Goal: Task Accomplishment & Management: Complete application form

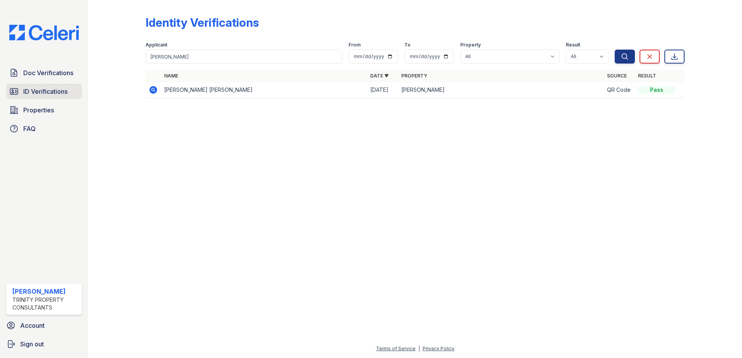
click at [42, 90] on span "ID Verifications" at bounding box center [45, 91] width 44 height 9
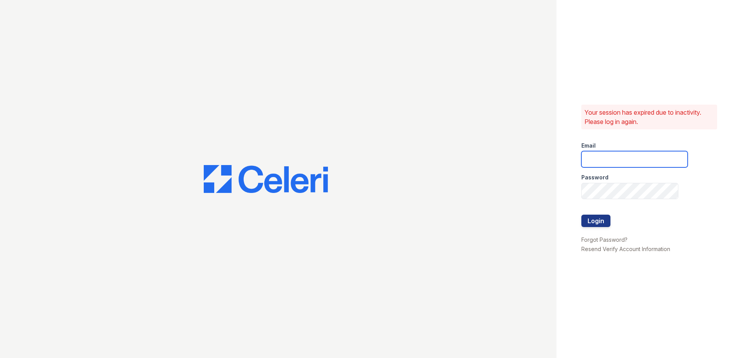
type input "Renewwaltham@trinity-pm.com"
click at [601, 228] on div at bounding box center [634, 231] width 106 height 8
click at [602, 227] on button "Login" at bounding box center [595, 221] width 29 height 12
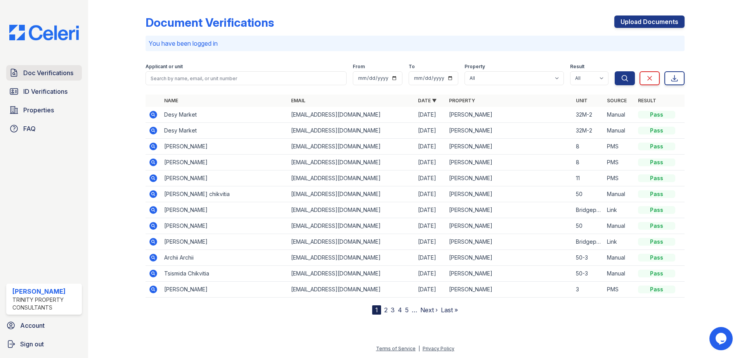
click at [51, 74] on span "Doc Verifications" at bounding box center [48, 72] width 50 height 9
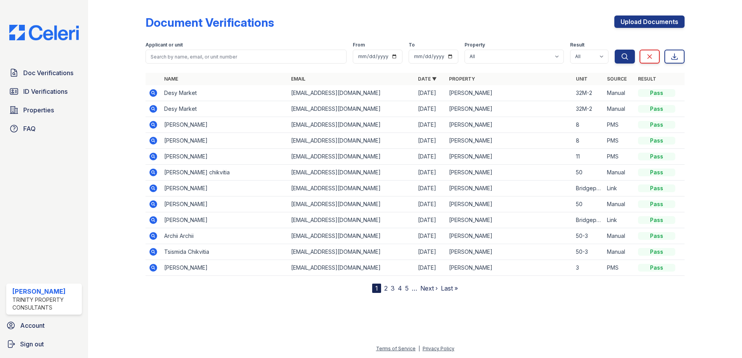
click at [659, 28] on div "Upload Documents" at bounding box center [649, 26] width 70 height 20
click at [657, 22] on link "Upload Documents" at bounding box center [649, 22] width 70 height 12
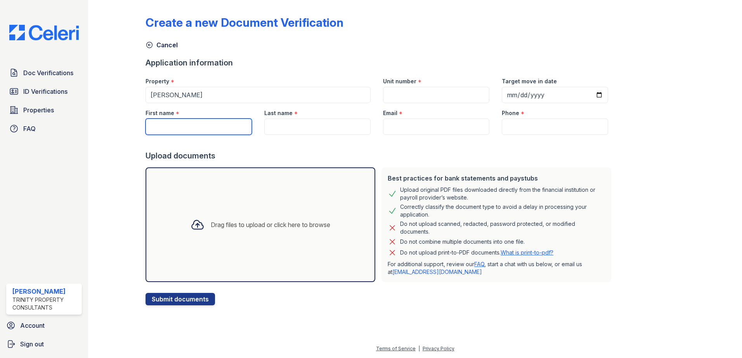
click at [200, 126] on input "First name" at bounding box center [198, 127] width 106 height 16
click at [211, 128] on input "Henry," at bounding box center [198, 127] width 106 height 16
type input "[PERSON_NAME], Legang, Guimei"
click at [298, 127] on input "Last name" at bounding box center [317, 127] width 106 height 16
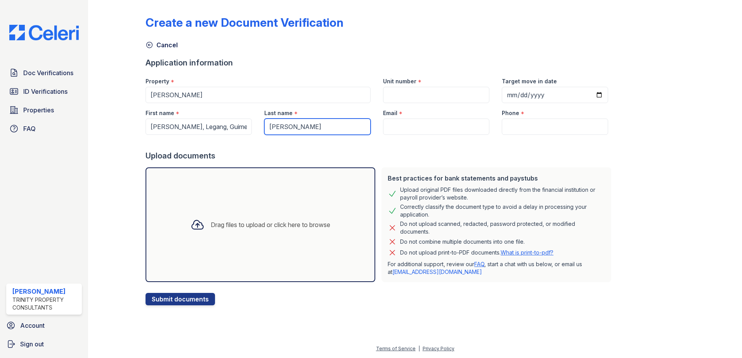
type input "[PERSON_NAME]"
click at [259, 246] on div "Drag files to upload or click here to browse" at bounding box center [260, 225] width 230 height 115
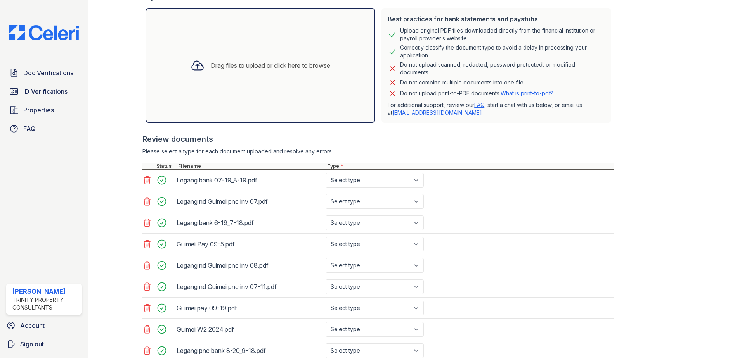
scroll to position [155, 0]
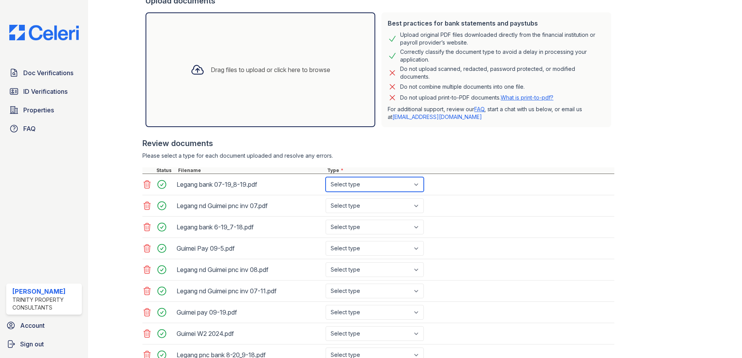
click at [365, 188] on select "Select type Paystub Bank Statement Offer Letter Tax Documents Benefit Award Let…" at bounding box center [374, 184] width 98 height 15
select select "bank_statement"
click at [325, 177] on select "Select type Paystub Bank Statement Offer Letter Tax Documents Benefit Award Let…" at bounding box center [374, 184] width 98 height 15
click at [370, 208] on select "Select type Paystub Bank Statement Offer Letter Tax Documents Benefit Award Let…" at bounding box center [374, 206] width 98 height 15
select select "investment_account_statement"
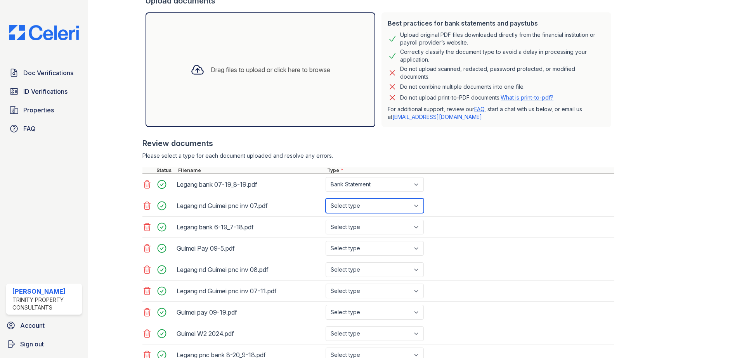
click at [325, 199] on select "Select type Paystub Bank Statement Offer Letter Tax Documents Benefit Award Let…" at bounding box center [374, 206] width 98 height 15
click at [390, 228] on select "Select type Paystub Bank Statement Offer Letter Tax Documents Benefit Award Let…" at bounding box center [374, 227] width 98 height 15
select select "bank_statement"
click at [325, 220] on select "Select type Paystub Bank Statement Offer Letter Tax Documents Benefit Award Let…" at bounding box center [374, 227] width 98 height 15
click at [387, 248] on select "Select type Paystub Bank Statement Offer Letter Tax Documents Benefit Award Let…" at bounding box center [374, 248] width 98 height 15
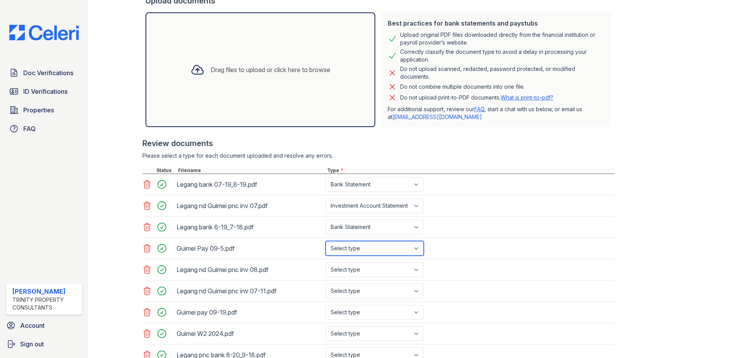
select select "paystub"
click at [325, 241] on select "Select type Paystub Bank Statement Offer Letter Tax Documents Benefit Award Let…" at bounding box center [374, 248] width 98 height 15
click at [385, 274] on select "Select type Paystub Bank Statement Offer Letter Tax Documents Benefit Award Let…" at bounding box center [374, 270] width 98 height 15
select select "investment_account_statement"
click at [325, 263] on select "Select type Paystub Bank Statement Offer Letter Tax Documents Benefit Award Let…" at bounding box center [374, 270] width 98 height 15
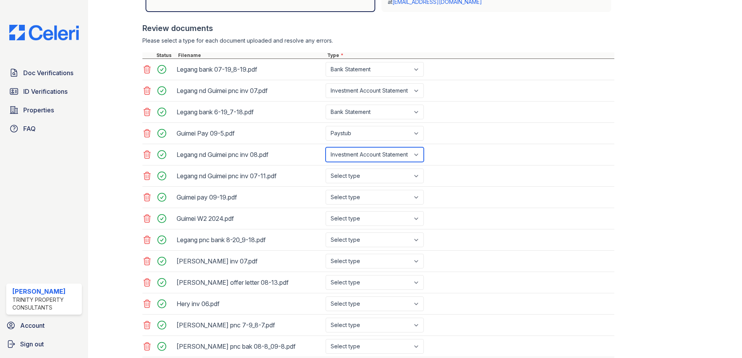
scroll to position [310, 0]
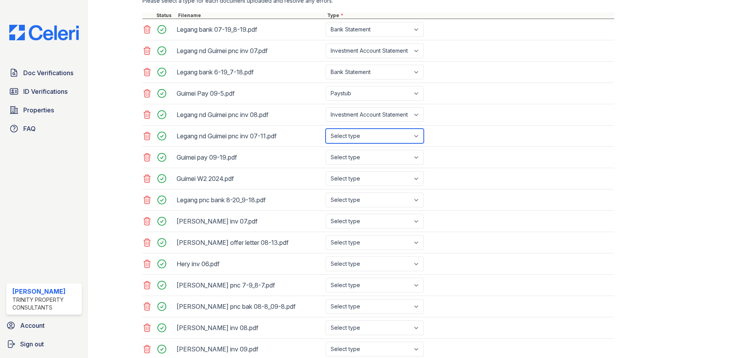
click at [385, 139] on select "Select type Paystub Bank Statement Offer Letter Tax Documents Benefit Award Let…" at bounding box center [374, 136] width 98 height 15
select select "investment_account_statement"
click at [325, 129] on select "Select type Paystub Bank Statement Offer Letter Tax Documents Benefit Award Let…" at bounding box center [374, 136] width 98 height 15
click at [392, 158] on select "Select type Paystub Bank Statement Offer Letter Tax Documents Benefit Award Let…" at bounding box center [374, 157] width 98 height 15
select select "paystub"
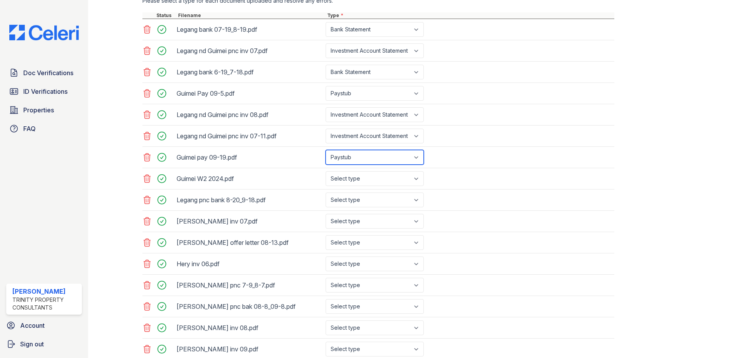
click at [325, 150] on select "Select type Paystub Bank Statement Offer Letter Tax Documents Benefit Award Let…" at bounding box center [374, 157] width 98 height 15
click at [351, 183] on select "Select type Paystub Bank Statement Offer Letter Tax Documents Benefit Award Let…" at bounding box center [374, 178] width 98 height 15
select select "tax_documents"
click at [325, 171] on select "Select type Paystub Bank Statement Offer Letter Tax Documents Benefit Award Let…" at bounding box center [374, 178] width 98 height 15
click at [372, 201] on select "Select type Paystub Bank Statement Offer Letter Tax Documents Benefit Award Let…" at bounding box center [374, 200] width 98 height 15
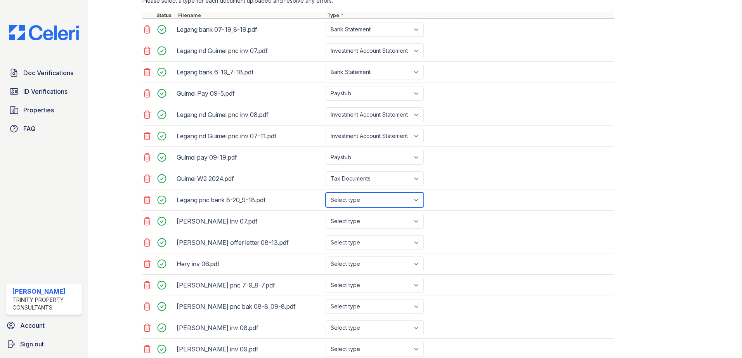
select select "bank_statement"
click at [325, 193] on select "Select type Paystub Bank Statement Offer Letter Tax Documents Benefit Award Let…" at bounding box center [374, 200] width 98 height 15
click at [365, 220] on select "Select type Paystub Bank Statement Offer Letter Tax Documents Benefit Award Let…" at bounding box center [374, 221] width 98 height 15
select select "investment_account_statement"
click at [325, 214] on select "Select type Paystub Bank Statement Offer Letter Tax Documents Benefit Award Let…" at bounding box center [374, 221] width 98 height 15
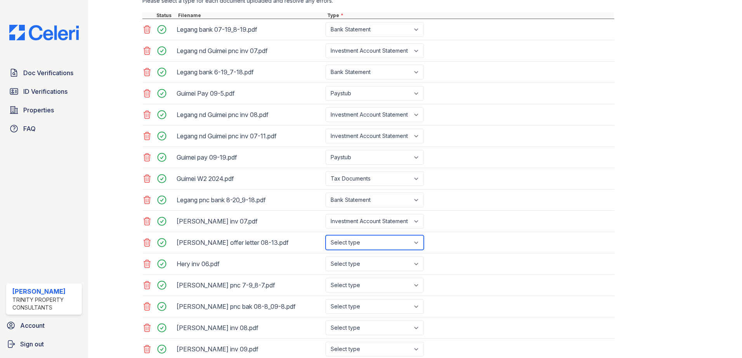
click at [362, 246] on select "Select type Paystub Bank Statement Offer Letter Tax Documents Benefit Award Let…" at bounding box center [374, 242] width 98 height 15
select select "offer_letter"
click at [325, 235] on select "Select type Paystub Bank Statement Offer Letter Tax Documents Benefit Award Let…" at bounding box center [374, 242] width 98 height 15
click at [365, 261] on select "Select type Paystub Bank Statement Offer Letter Tax Documents Benefit Award Let…" at bounding box center [374, 264] width 98 height 15
select select "investment_account_statement"
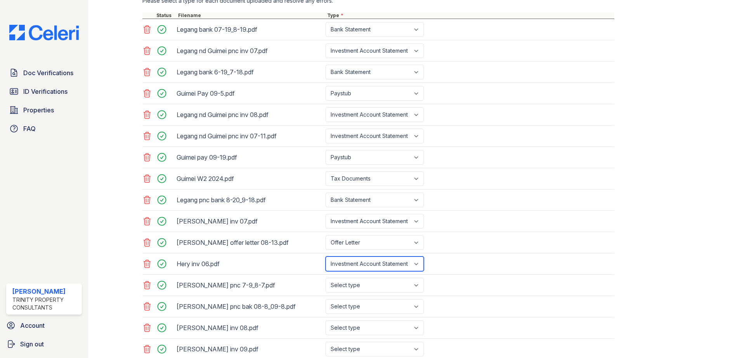
click at [325, 257] on select "Select type Paystub Bank Statement Offer Letter Tax Documents Benefit Award Let…" at bounding box center [374, 264] width 98 height 15
click at [356, 282] on select "Select type Paystub Bank Statement Offer Letter Tax Documents Benefit Award Let…" at bounding box center [374, 285] width 98 height 15
select select "bank_statement"
click at [325, 278] on select "Select type Paystub Bank Statement Offer Letter Tax Documents Benefit Award Let…" at bounding box center [374, 285] width 98 height 15
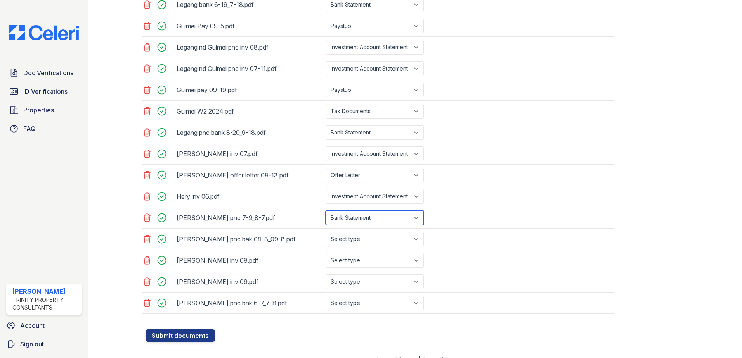
scroll to position [388, 0]
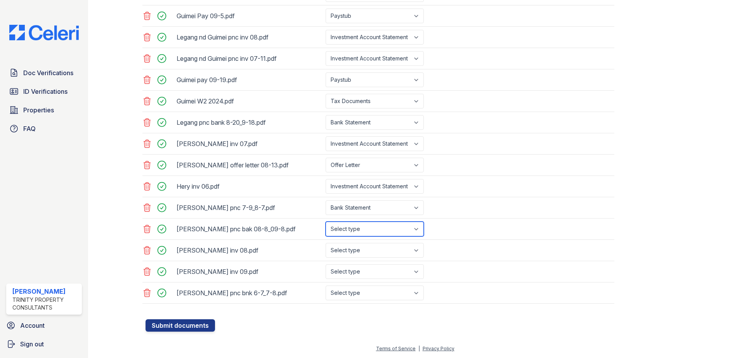
click at [383, 229] on select "Select type Paystub Bank Statement Offer Letter Tax Documents Benefit Award Let…" at bounding box center [374, 229] width 98 height 15
select select "bank_statement"
click at [325, 222] on select "Select type Paystub Bank Statement Offer Letter Tax Documents Benefit Award Let…" at bounding box center [374, 229] width 98 height 15
click at [375, 251] on select "Select type Paystub Bank Statement Offer Letter Tax Documents Benefit Award Let…" at bounding box center [374, 250] width 98 height 15
select select "investment_account_statement"
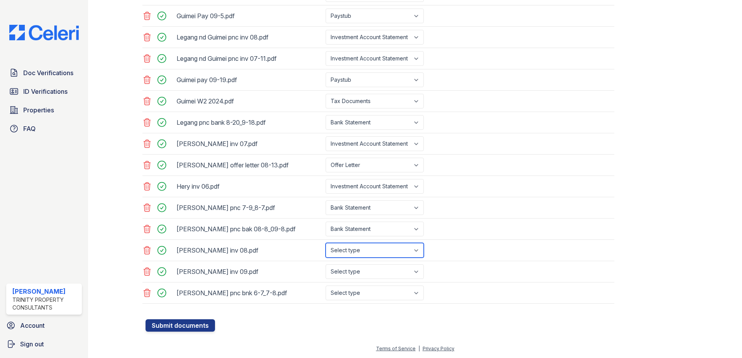
click at [325, 243] on select "Select type Paystub Bank Statement Offer Letter Tax Documents Benefit Award Let…" at bounding box center [374, 250] width 98 height 15
click at [373, 273] on select "Select type Paystub Bank Statement Offer Letter Tax Documents Benefit Award Let…" at bounding box center [374, 272] width 98 height 15
select select "investment_account_statement"
click at [325, 265] on select "Select type Paystub Bank Statement Offer Letter Tax Documents Benefit Award Let…" at bounding box center [374, 272] width 98 height 15
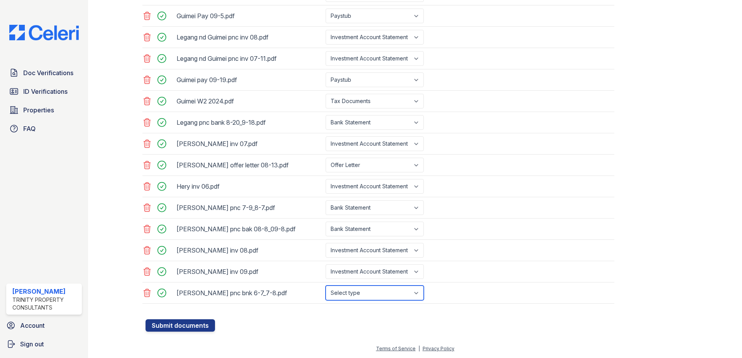
click at [380, 295] on select "Select type Paystub Bank Statement Offer Letter Tax Documents Benefit Award Let…" at bounding box center [374, 293] width 98 height 15
select select "bank_statement"
click at [325, 286] on select "Select type Paystub Bank Statement Offer Letter Tax Documents Benefit Award Let…" at bounding box center [374, 293] width 98 height 15
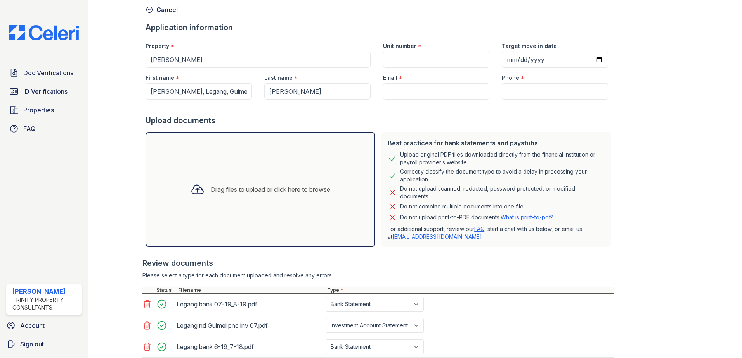
scroll to position [0, 0]
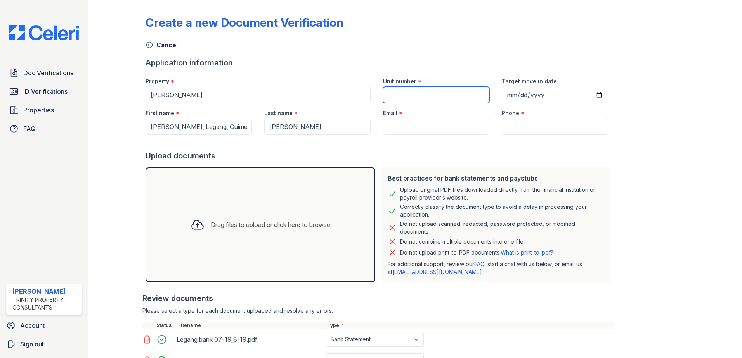
click at [446, 93] on input "Unit number" at bounding box center [436, 95] width 106 height 16
type input "50C-8"
click at [417, 128] on input "Email" at bounding box center [436, 127] width 106 height 16
click at [399, 127] on input "Email" at bounding box center [436, 127] width 106 height 16
paste input "[EMAIL_ADDRESS][DOMAIN_NAME]"
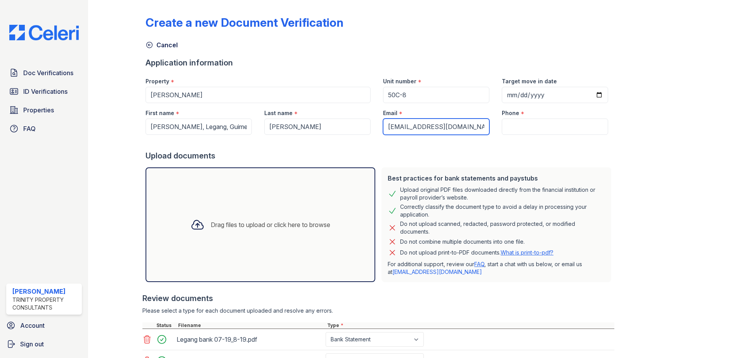
type input "[EMAIL_ADDRESS][DOMAIN_NAME]"
click at [513, 132] on input "Phone" at bounding box center [555, 127] width 106 height 16
paste input "(224) 242-5784"
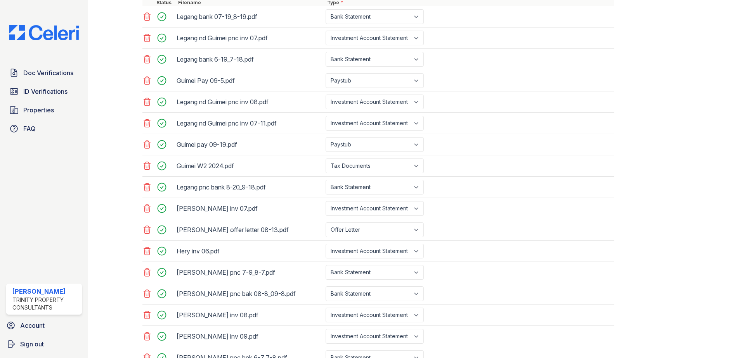
scroll to position [388, 0]
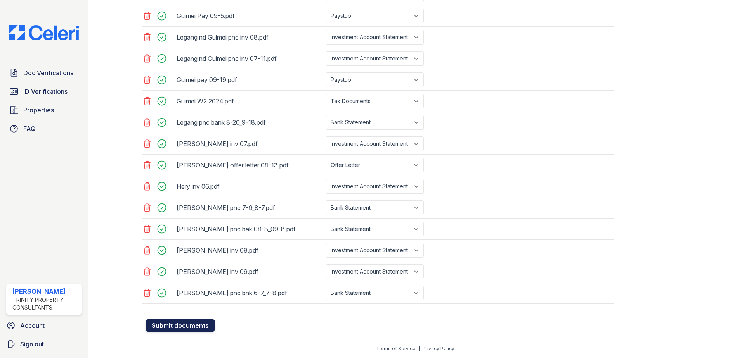
type input "(224) 242-5784"
click at [157, 324] on button "Submit documents" at bounding box center [179, 326] width 69 height 12
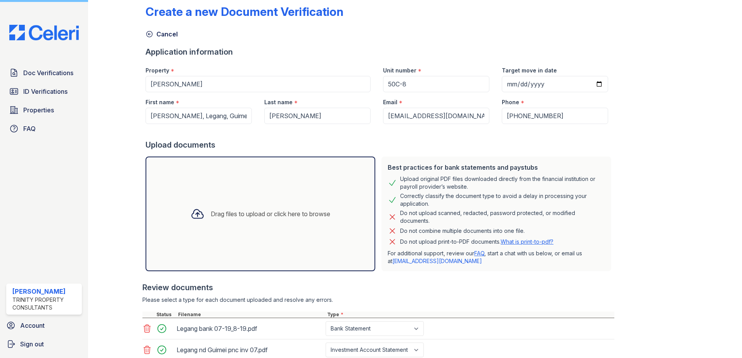
scroll to position [0, 0]
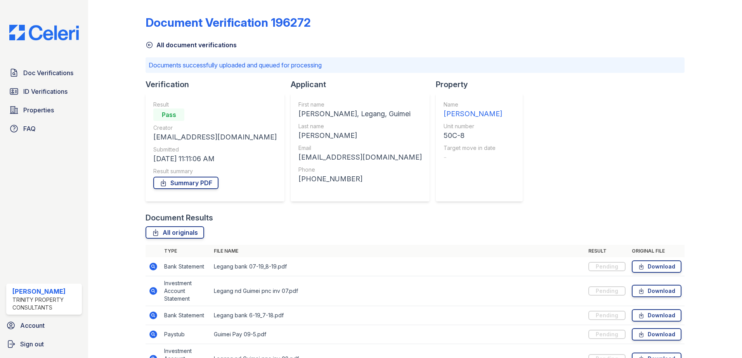
click at [153, 47] on icon at bounding box center [149, 45] width 8 height 8
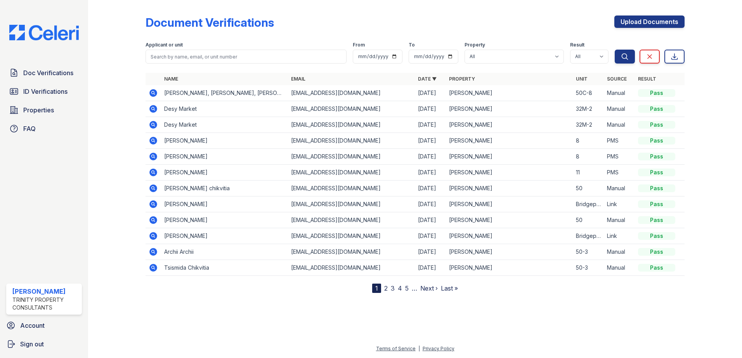
click at [158, 95] on td at bounding box center [153, 93] width 16 height 16
click at [153, 93] on icon at bounding box center [153, 93] width 2 height 2
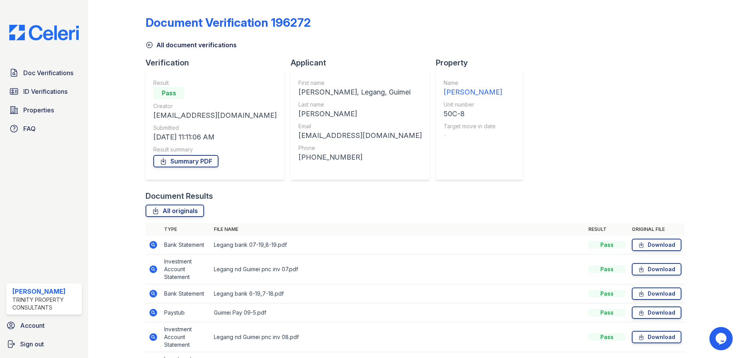
click at [427, 23] on div "Document Verification 196272" at bounding box center [414, 26] width 539 height 20
click at [474, 60] on div "Document Verification 196272 All document verifications Verification Result Pas…" at bounding box center [414, 323] width 539 height 640
click at [208, 161] on link "Summary PDF" at bounding box center [185, 161] width 65 height 12
